Goal: Check status: Check status

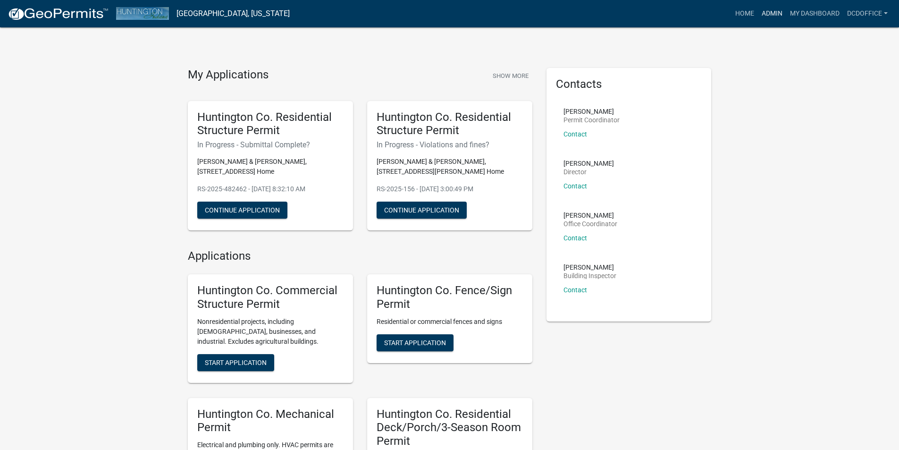
click at [767, 8] on link "Admin" at bounding box center [772, 14] width 28 height 18
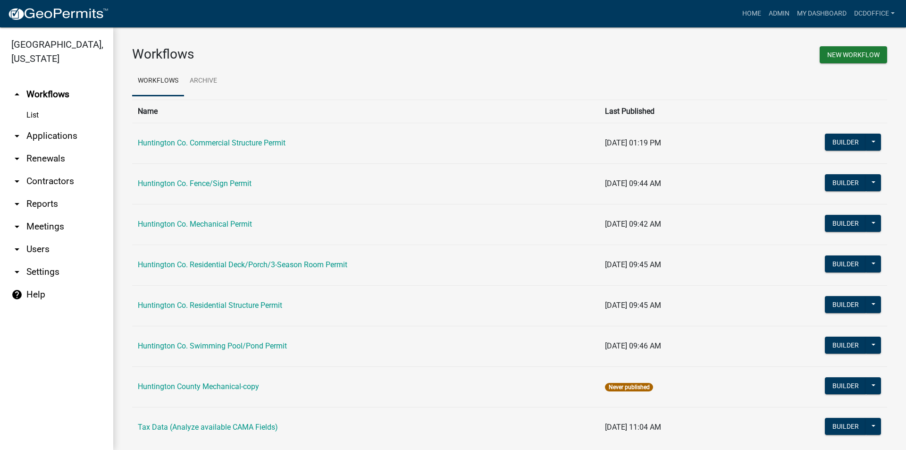
click at [35, 134] on link "arrow_drop_down Applications" at bounding box center [56, 136] width 113 height 23
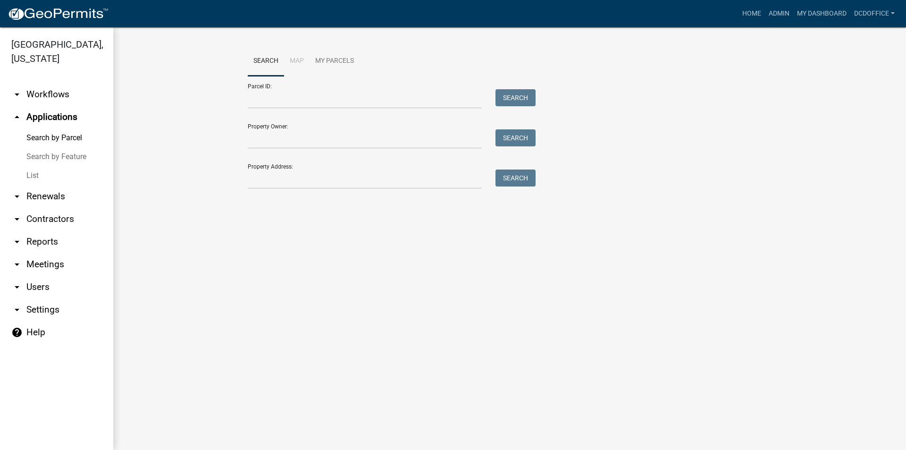
click at [36, 169] on link "List" at bounding box center [56, 175] width 113 height 19
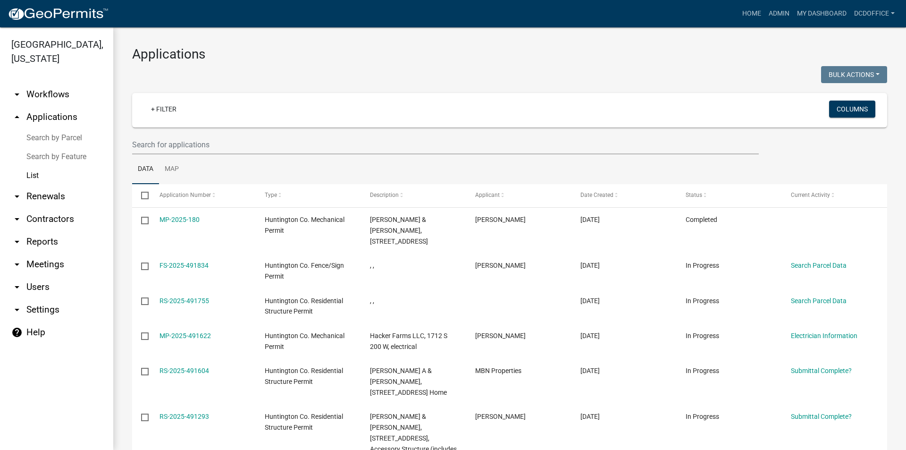
click at [132, 145] on div at bounding box center [445, 144] width 641 height 19
click at [184, 148] on input "text" at bounding box center [445, 144] width 627 height 19
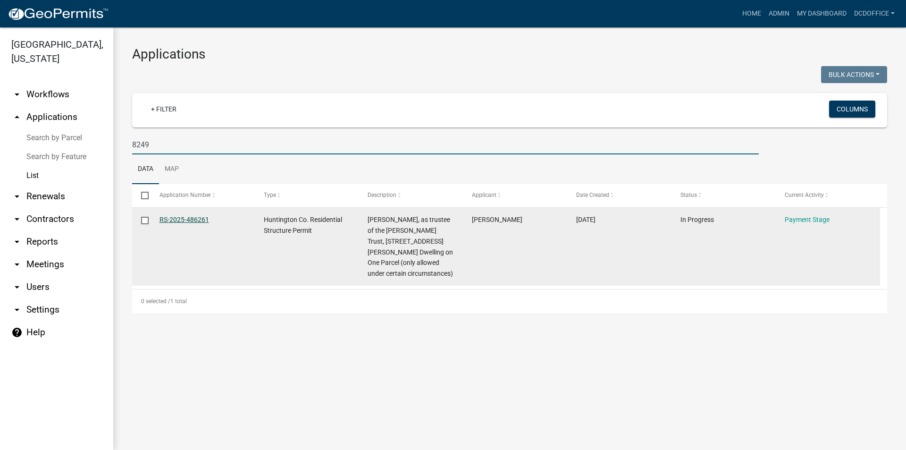
type input "8249"
click at [183, 220] on link "RS-2025-486261" at bounding box center [185, 220] width 50 height 8
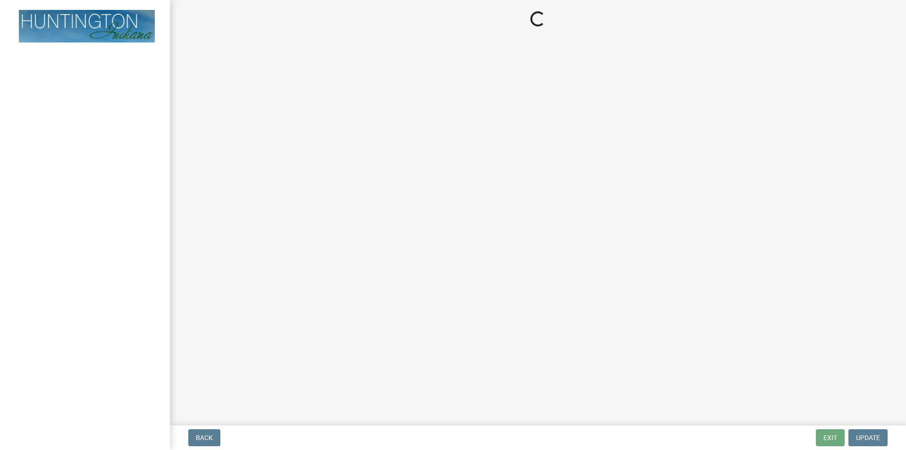
select select "3: 3"
